Goal: Task Accomplishment & Management: Use online tool/utility

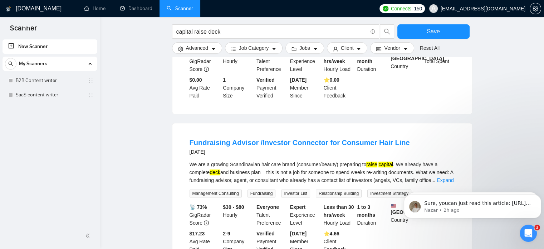
scroll to position [373, 0]
click at [532, 234] on div "Open Intercom Messenger" at bounding box center [528, 232] width 24 height 24
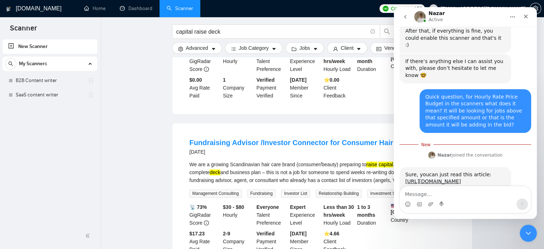
scroll to position [385, 0]
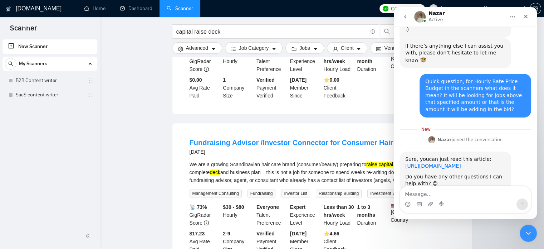
click at [435, 163] on link "[URL][DOMAIN_NAME]" at bounding box center [433, 166] width 56 height 6
click at [530, 13] on div "Close" at bounding box center [526, 16] width 13 height 13
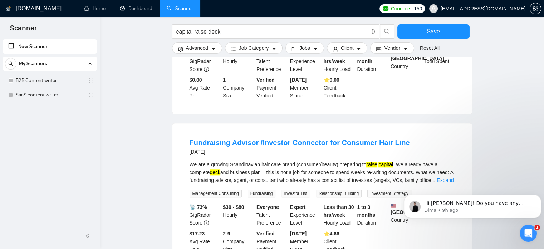
scroll to position [0, 0]
click at [52, 83] on link "B2B Content writer" at bounding box center [50, 80] width 68 height 14
click at [428, 30] on span "Save" at bounding box center [433, 31] width 13 height 9
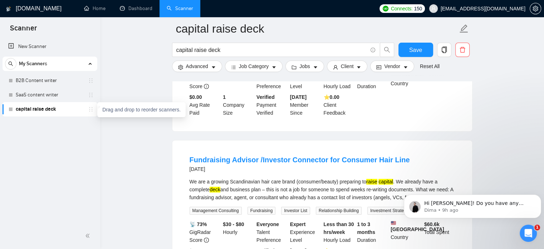
click at [90, 110] on icon "holder" at bounding box center [91, 109] width 6 height 6
click at [459, 55] on button "button" at bounding box center [463, 50] width 14 height 14
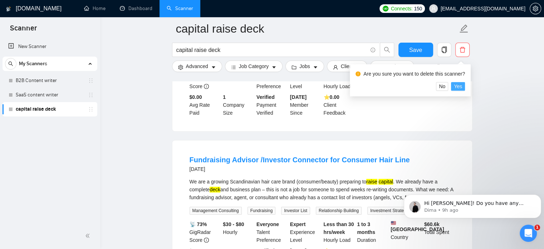
click at [459, 87] on span "Yes" at bounding box center [458, 86] width 8 height 8
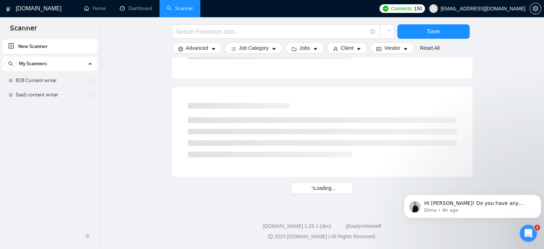
scroll to position [438, 0]
click at [54, 79] on link "B2B Content writer" at bounding box center [50, 80] width 68 height 14
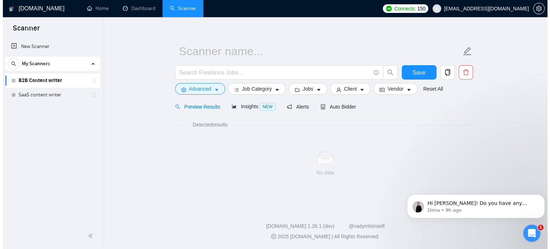
scroll to position [432, 0]
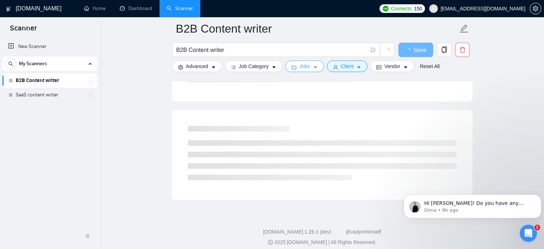
click at [313, 64] on span "caret-down" at bounding box center [315, 66] width 5 height 5
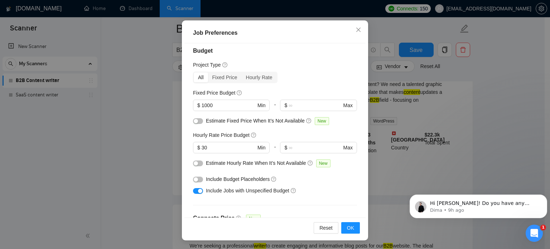
scroll to position [0, 0]
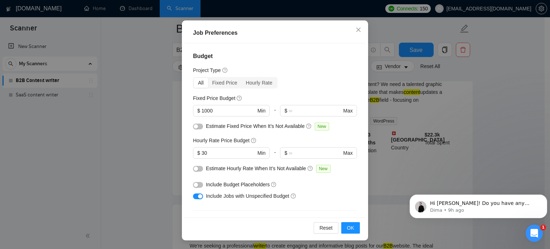
click at [213, 127] on span "Estimate Fixed Price When It’s Not Available" at bounding box center [255, 126] width 99 height 6
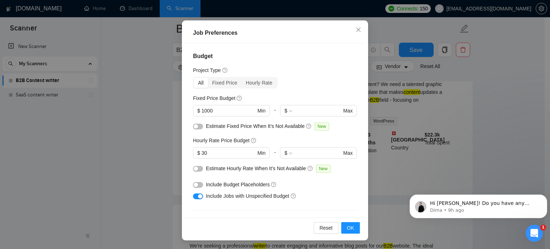
click at [208, 138] on h5 "Hourly Rate Price Budget" at bounding box center [221, 140] width 57 height 8
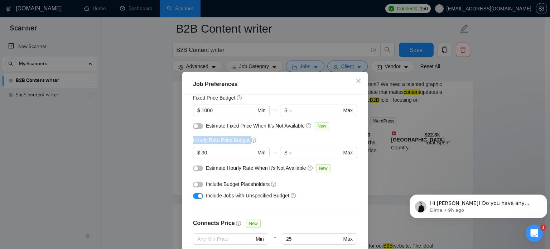
scroll to position [51, 0]
click at [219, 114] on input "1000" at bounding box center [228, 111] width 54 height 8
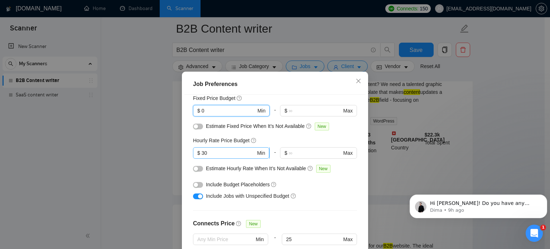
type input "0"
click at [220, 157] on span "$ 30 Min" at bounding box center [231, 152] width 76 height 11
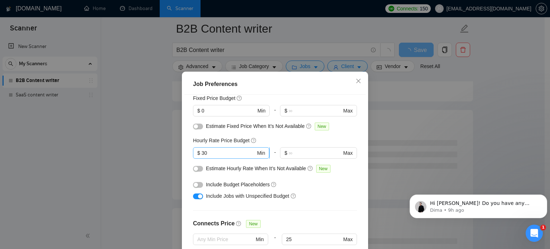
drag, startPoint x: 220, startPoint y: 157, endPoint x: 215, endPoint y: 154, distance: 6.1
click at [215, 154] on span "$ 30 Min" at bounding box center [231, 152] width 76 height 11
click at [215, 154] on input "30" at bounding box center [228, 153] width 54 height 8
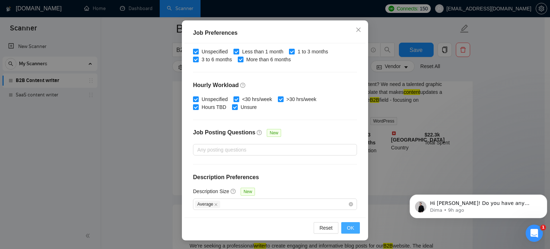
type input "0"
click at [351, 230] on span "OK" at bounding box center [350, 228] width 7 height 8
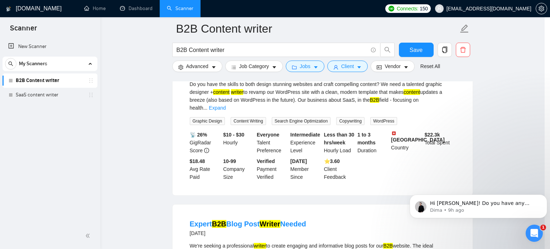
scroll to position [23, 0]
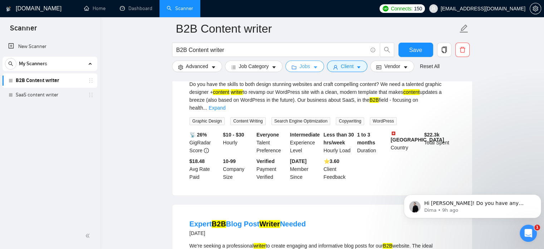
click at [311, 70] on button "Jobs" at bounding box center [305, 65] width 39 height 11
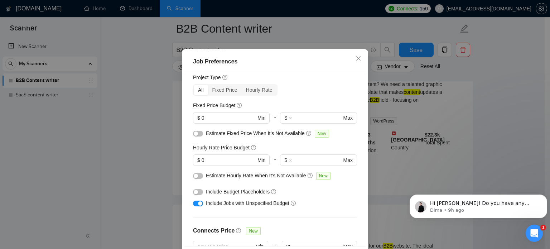
scroll to position [0, 0]
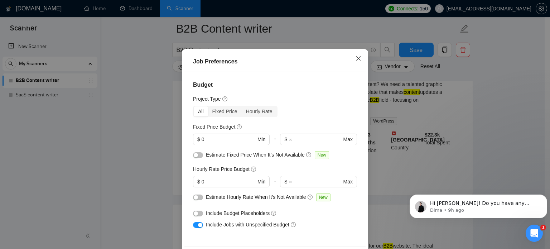
click at [355, 61] on icon "close" at bounding box center [358, 58] width 6 height 6
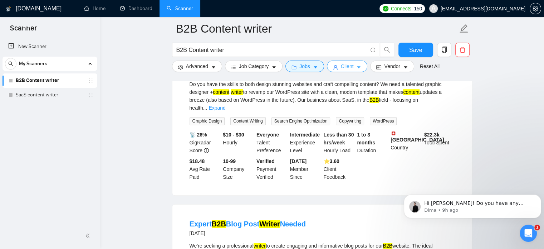
click at [341, 67] on span "Client" at bounding box center [347, 66] width 13 height 8
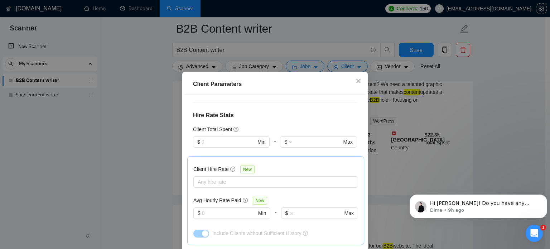
scroll to position [169, 0]
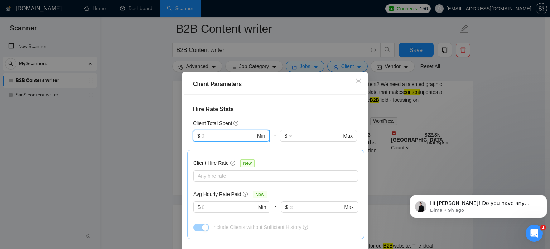
click at [208, 132] on input "text" at bounding box center [228, 136] width 54 height 8
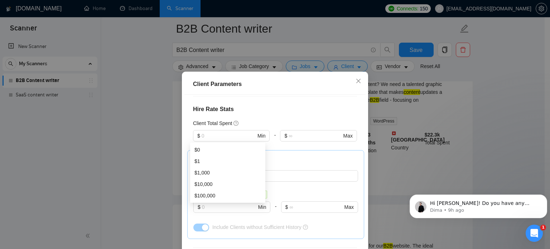
click at [277, 110] on h4 "Hire Rate Stats" at bounding box center [275, 109] width 164 height 9
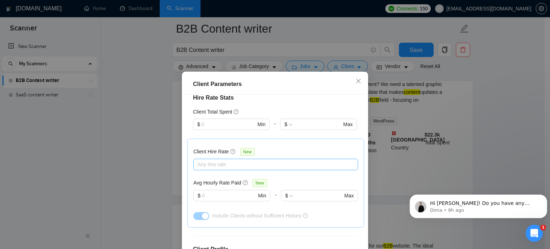
scroll to position [183, 0]
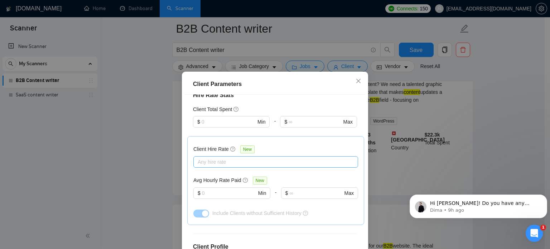
click at [227, 160] on div at bounding box center [272, 161] width 154 height 9
click at [225, 160] on div at bounding box center [272, 161] width 154 height 9
click at [219, 195] on input "text" at bounding box center [229, 193] width 54 height 8
type input "2"
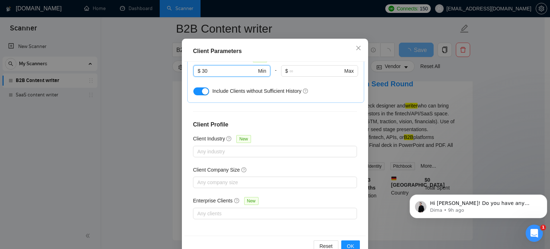
scroll to position [51, 0]
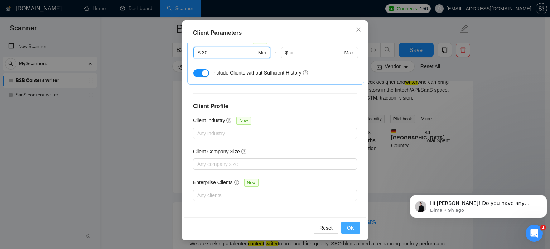
type input "30"
click at [349, 228] on span "OK" at bounding box center [350, 228] width 7 height 8
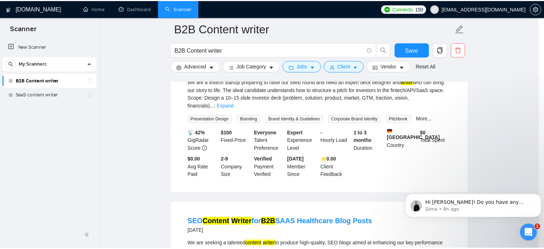
scroll to position [23, 0]
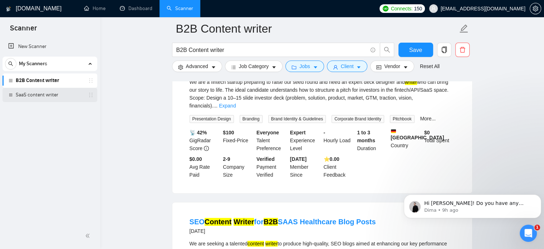
click at [53, 93] on link "SaaS content writer" at bounding box center [50, 95] width 68 height 14
click at [417, 47] on span "Save" at bounding box center [415, 49] width 13 height 9
click at [413, 45] on span "Save" at bounding box center [415, 49] width 13 height 9
click at [36, 100] on link "SaaS content writer" at bounding box center [50, 95] width 68 height 14
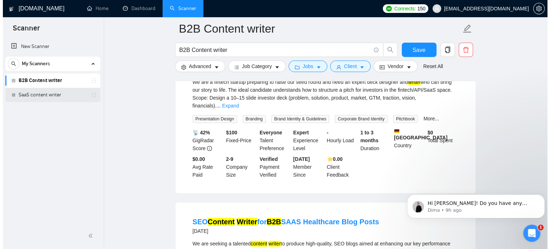
scroll to position [13, 0]
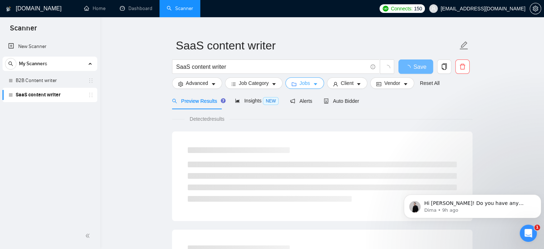
click at [305, 84] on span "Jobs" at bounding box center [305, 83] width 11 height 8
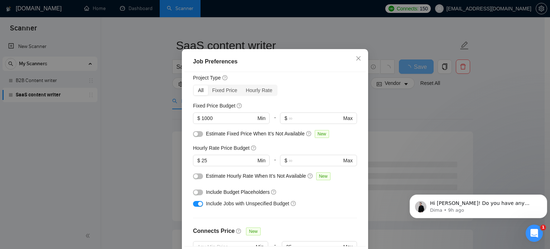
scroll to position [21, 0]
click at [214, 122] on input "1000" at bounding box center [228, 118] width 54 height 8
type input "0"
click at [222, 164] on input "25" at bounding box center [228, 160] width 54 height 8
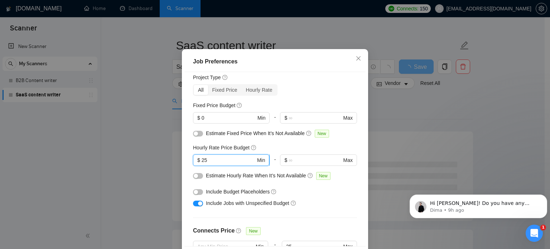
click at [222, 164] on input "25" at bounding box center [228, 160] width 54 height 8
type input "0"
click at [350, 209] on div "Budget Project Type All Fixed Price Hourly Rate Fixed Price Budget $ 0 Min - $ …" at bounding box center [274, 159] width 181 height 174
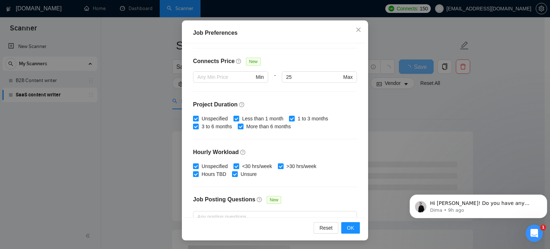
scroll to position [229, 0]
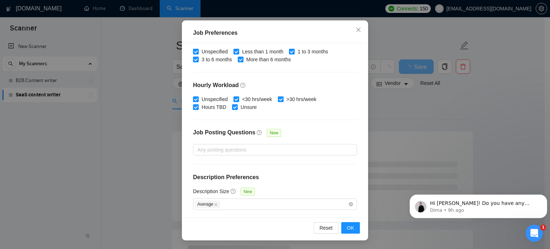
click at [338, 230] on div "Reset OK" at bounding box center [274, 227] width 181 height 20
click at [341, 230] on button "OK" at bounding box center [350, 227] width 19 height 11
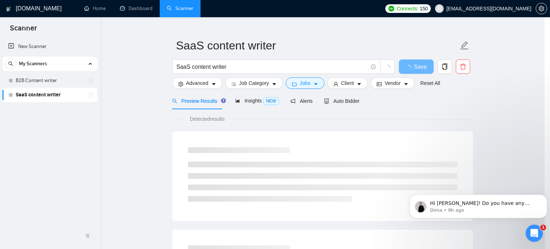
scroll to position [23, 0]
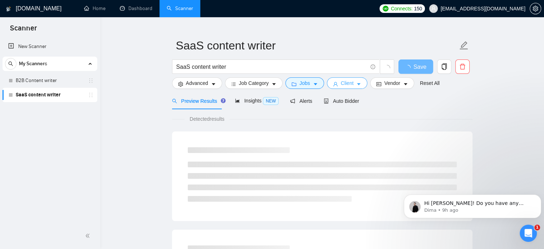
click at [351, 87] on button "Client" at bounding box center [347, 82] width 41 height 11
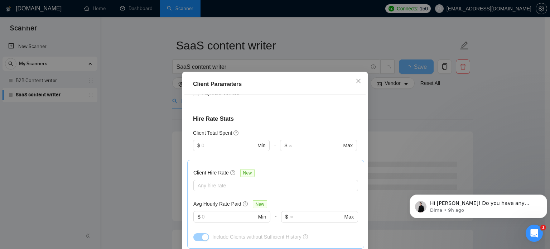
scroll to position [159, 0]
click at [209, 214] on input "text" at bounding box center [229, 217] width 54 height 8
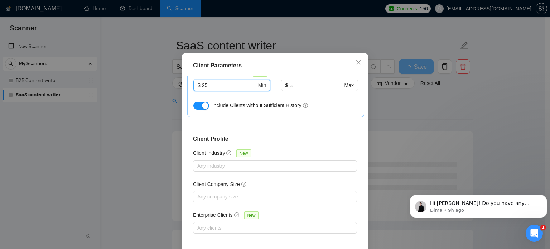
scroll to position [51, 0]
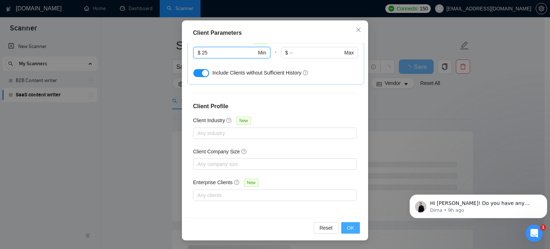
type input "25"
click at [350, 230] on span "OK" at bounding box center [350, 228] width 7 height 8
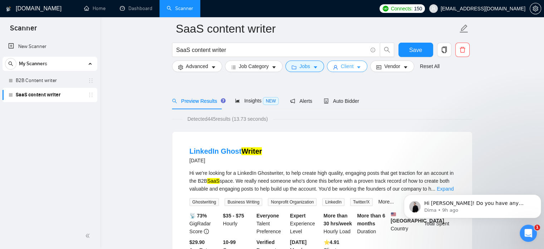
scroll to position [230, 0]
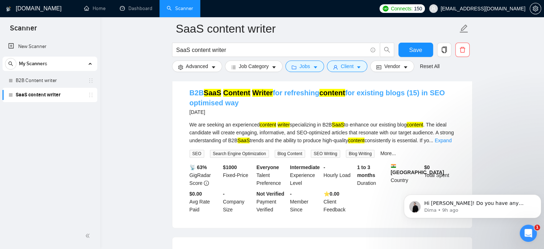
click at [292, 94] on link "B2B SaaS Content Writer for refreshing content for existing blogs (15) in SEO o…" at bounding box center [317, 98] width 255 height 18
